Goal: Find specific page/section: Find specific page/section

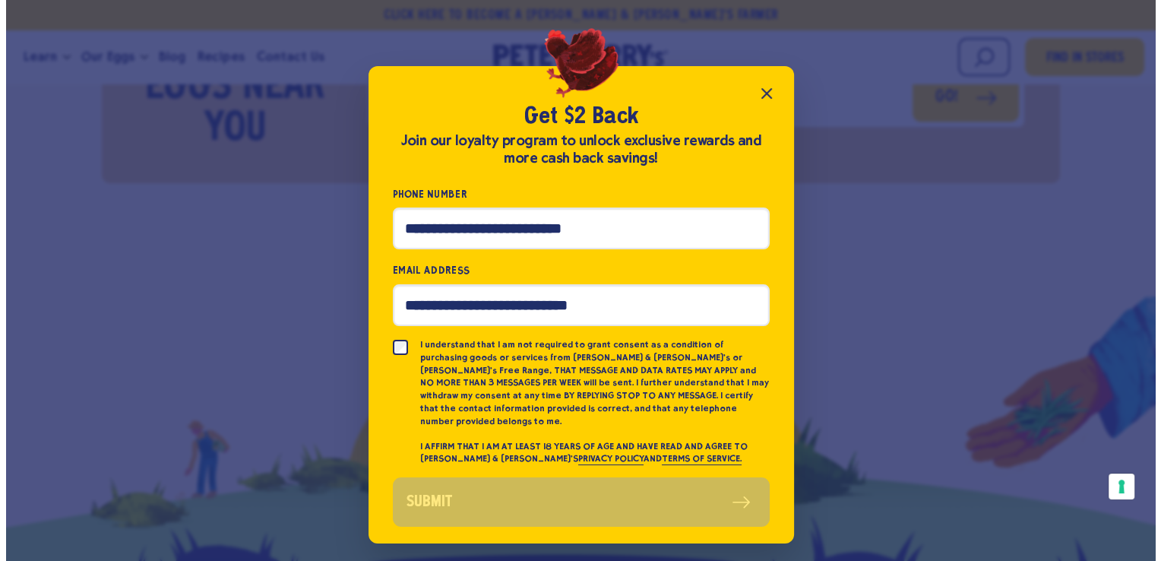
scroll to position [6992, 0]
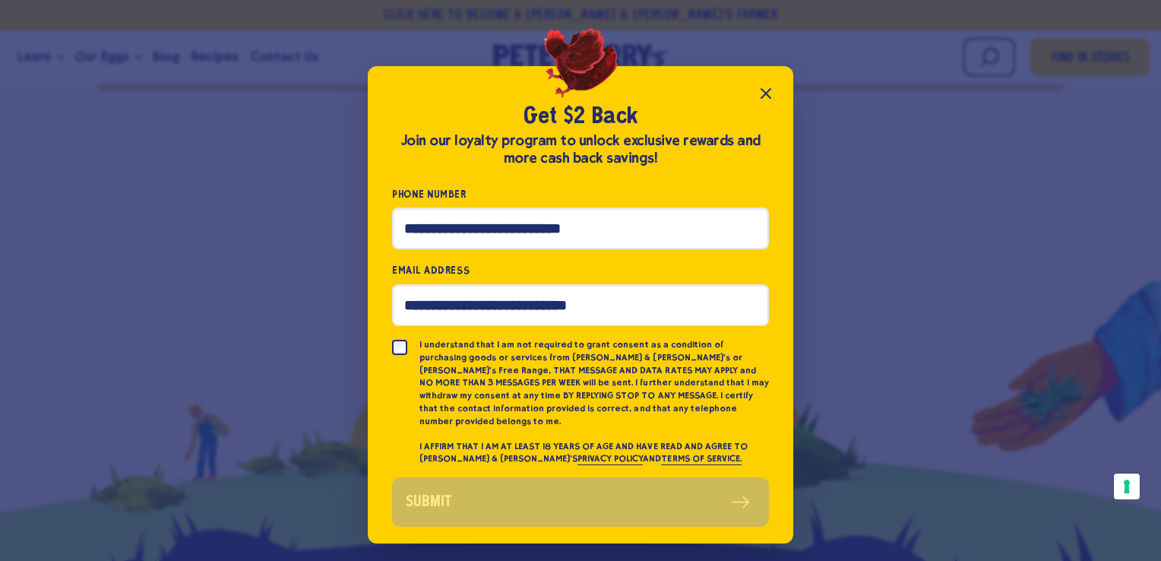
click at [767, 96] on icon "Close popup" at bounding box center [766, 93] width 18 height 18
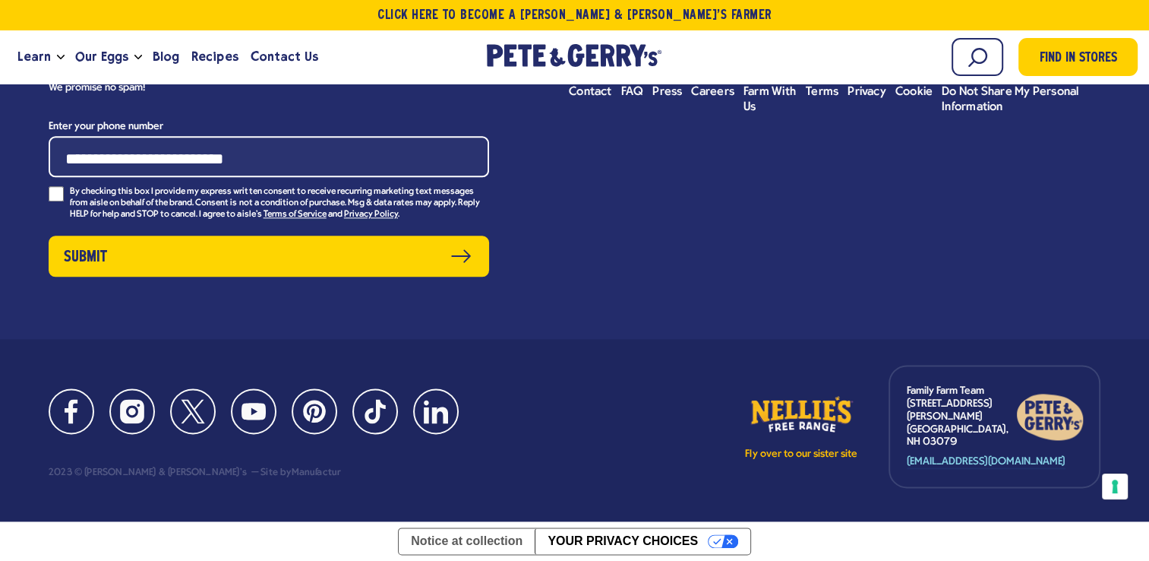
scroll to position [7420, 0]
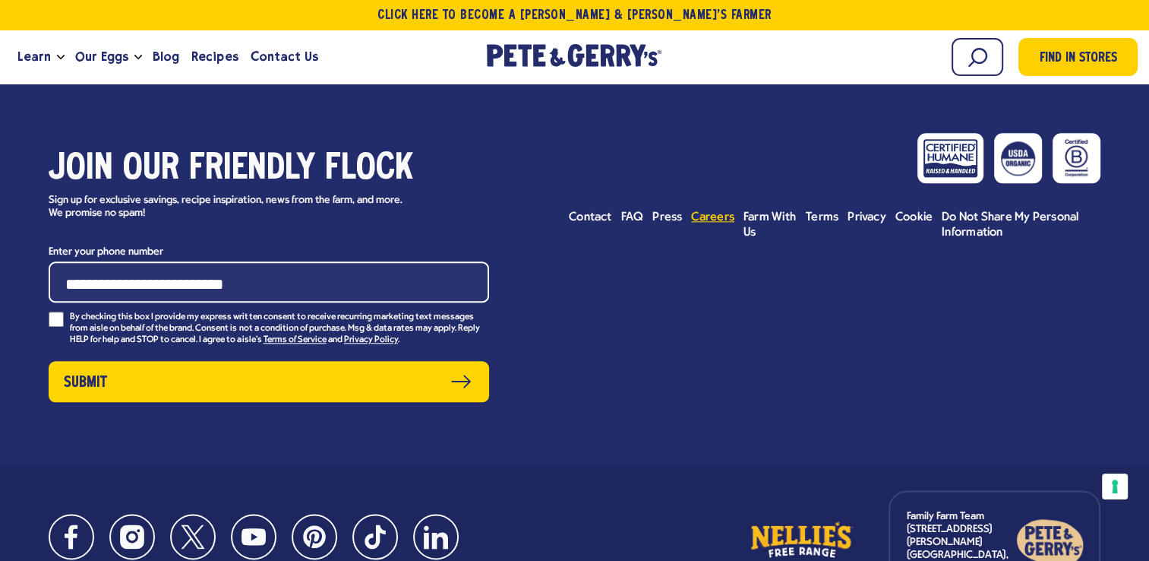
click at [726, 223] on span "Careers" at bounding box center [712, 217] width 43 height 12
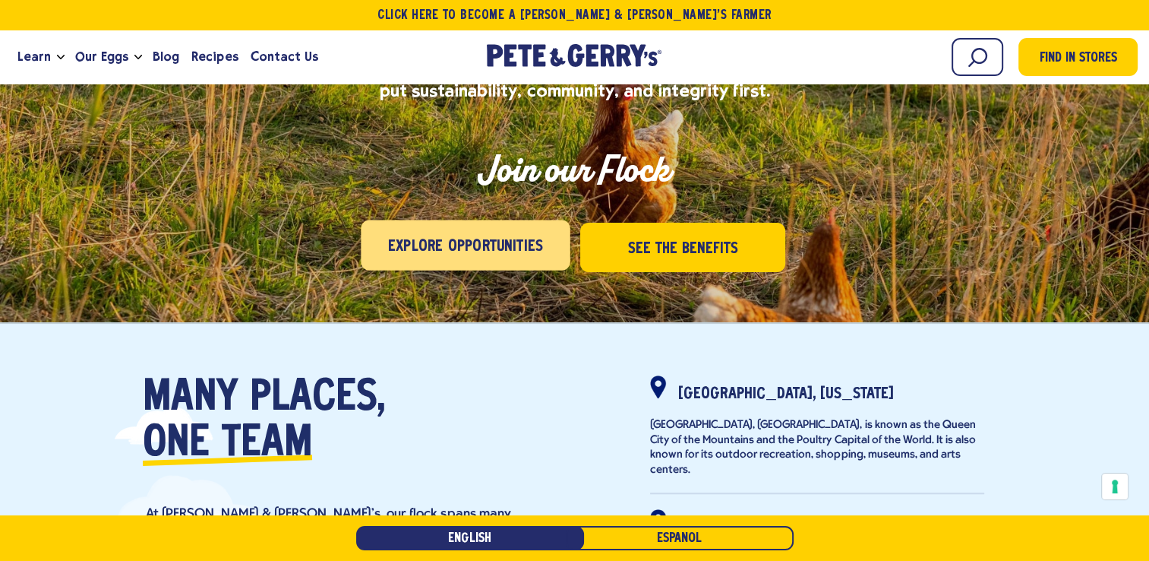
click at [509, 262] on link "Explore Opportunities" at bounding box center [466, 245] width 209 height 50
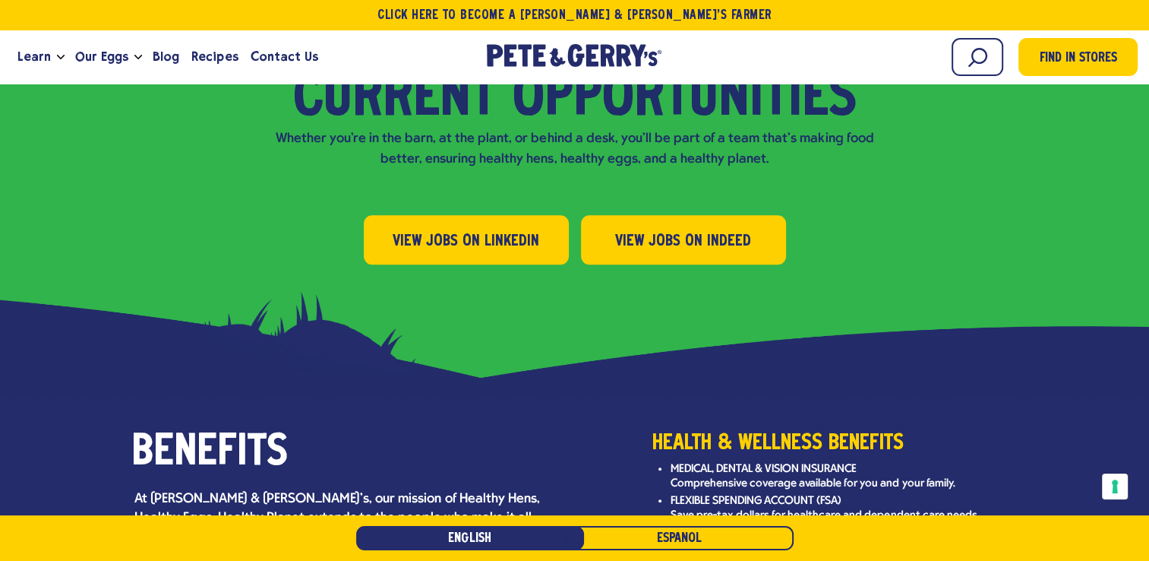
scroll to position [1632, 0]
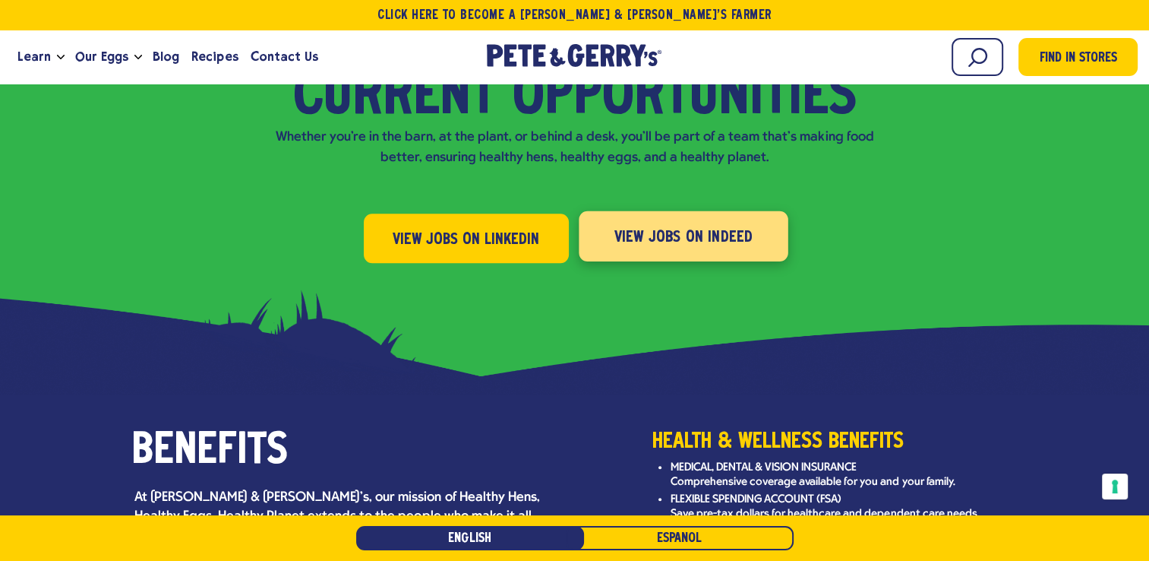
click at [649, 225] on span "View Jobs on Indeed" at bounding box center [683, 237] width 139 height 24
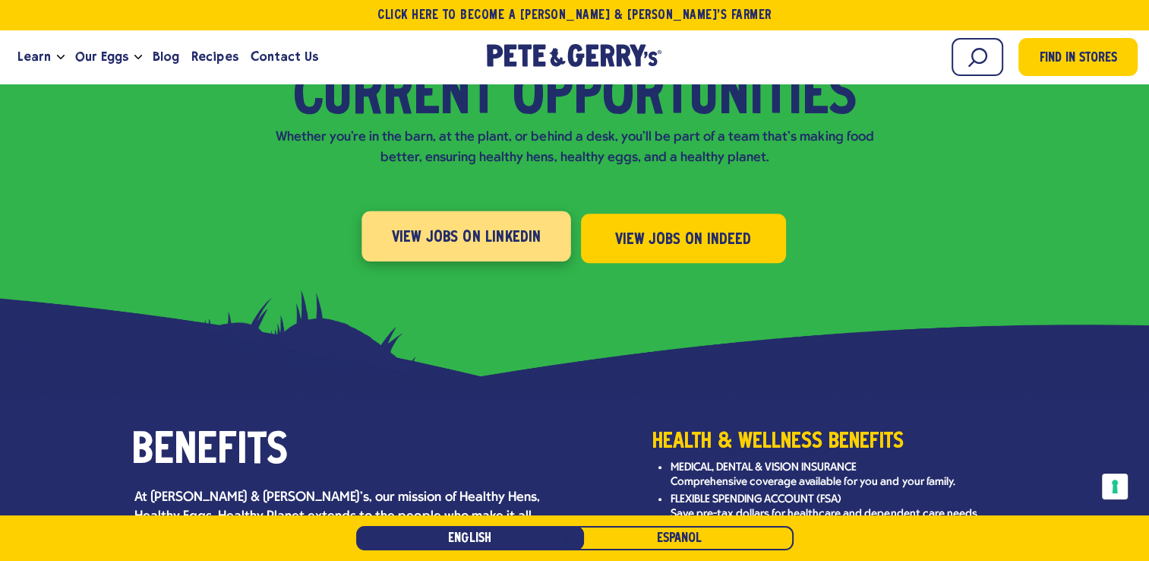
click at [504, 219] on link "View Jobs on LinkedIn" at bounding box center [466, 235] width 209 height 50
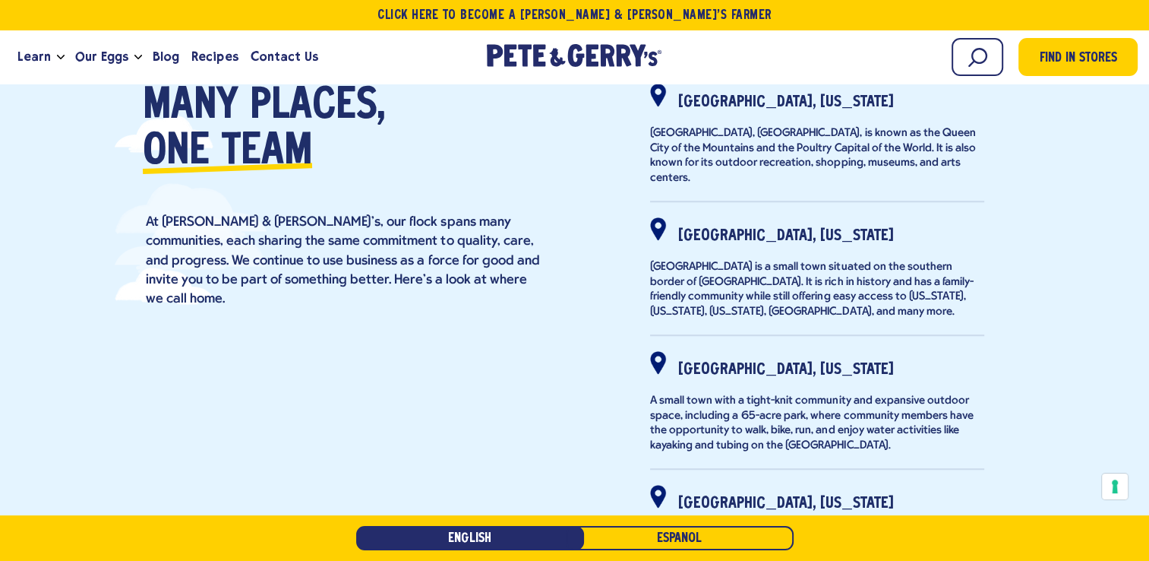
scroll to position [493, 0]
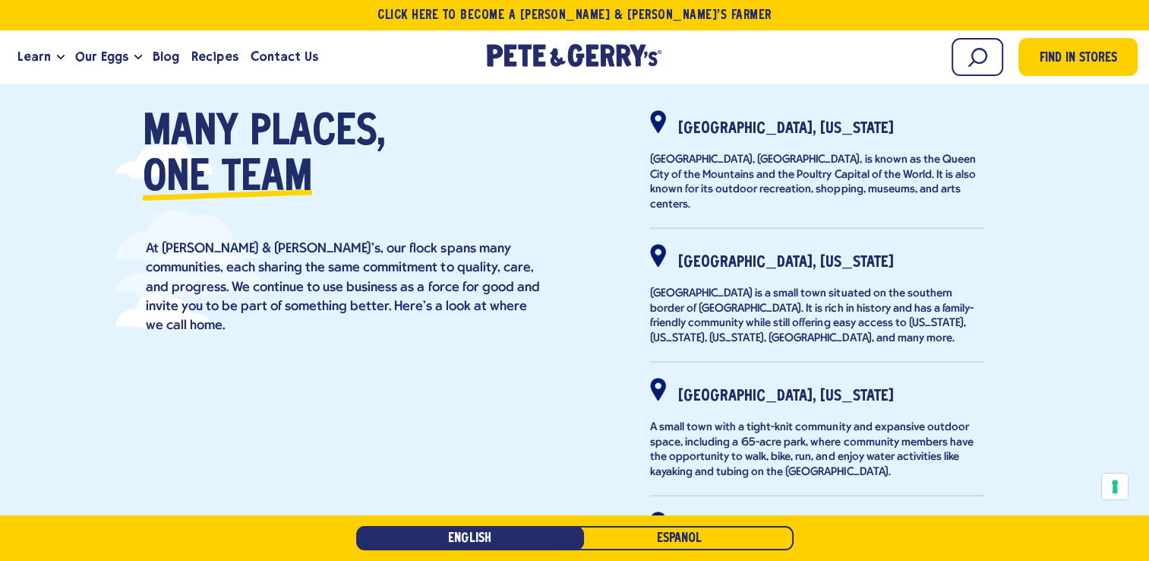
click at [738, 115] on div "Gainesville, Georgia" at bounding box center [817, 123] width 334 height 27
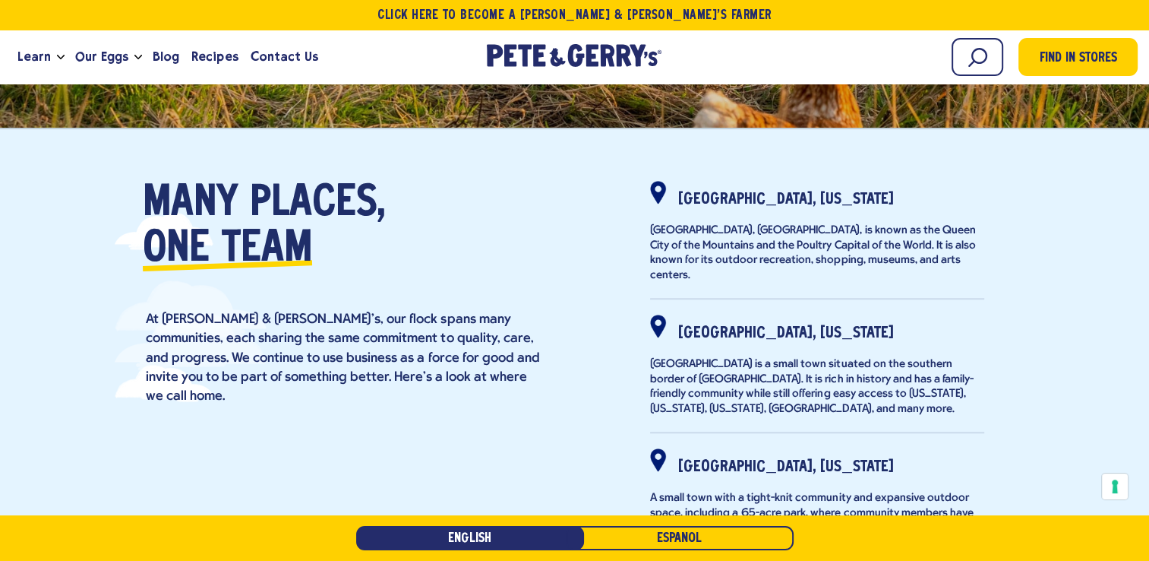
scroll to position [341, 0]
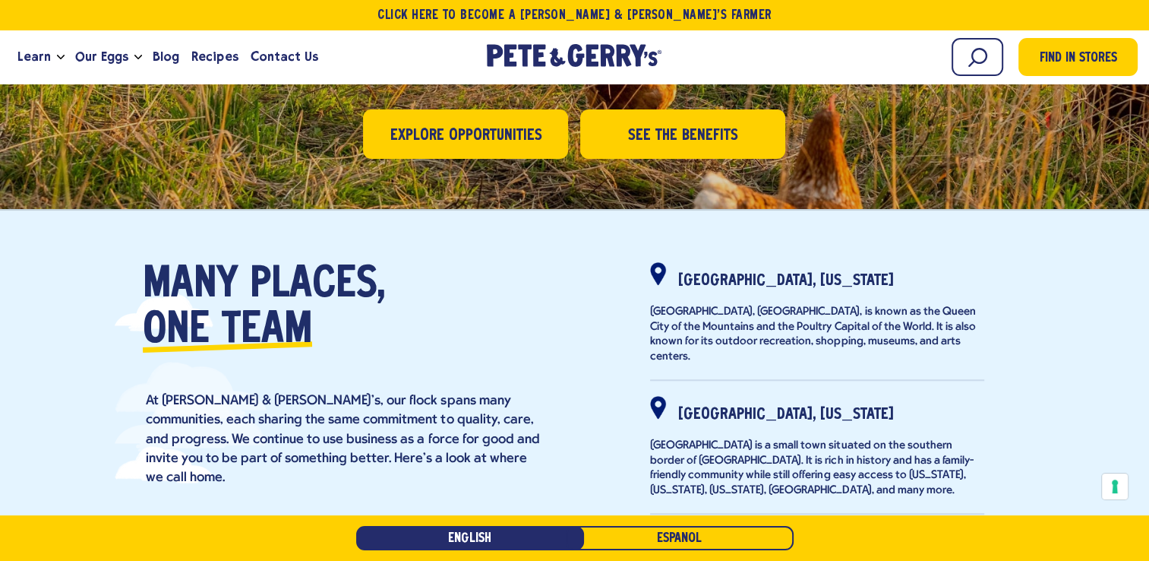
click at [659, 262] on div at bounding box center [658, 273] width 16 height 23
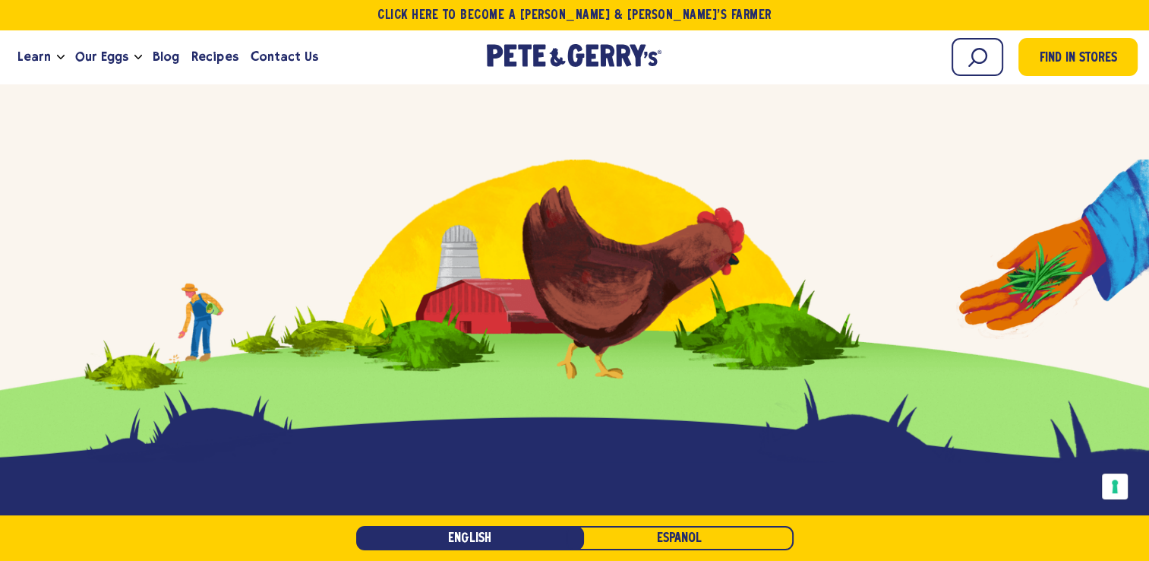
scroll to position [4176, 0]
